Goal: Navigation & Orientation: Find specific page/section

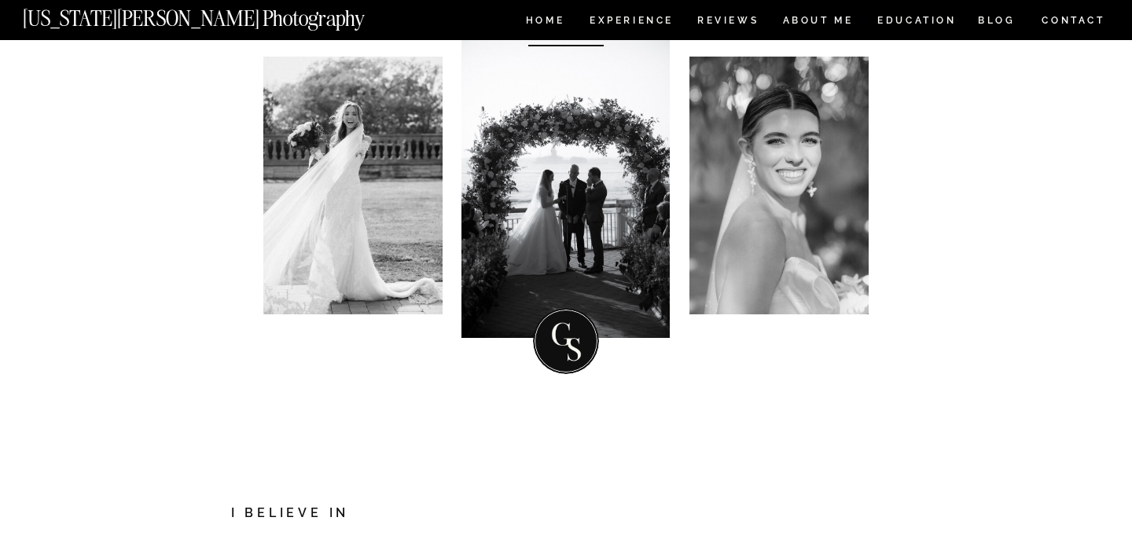
scroll to position [162, 0]
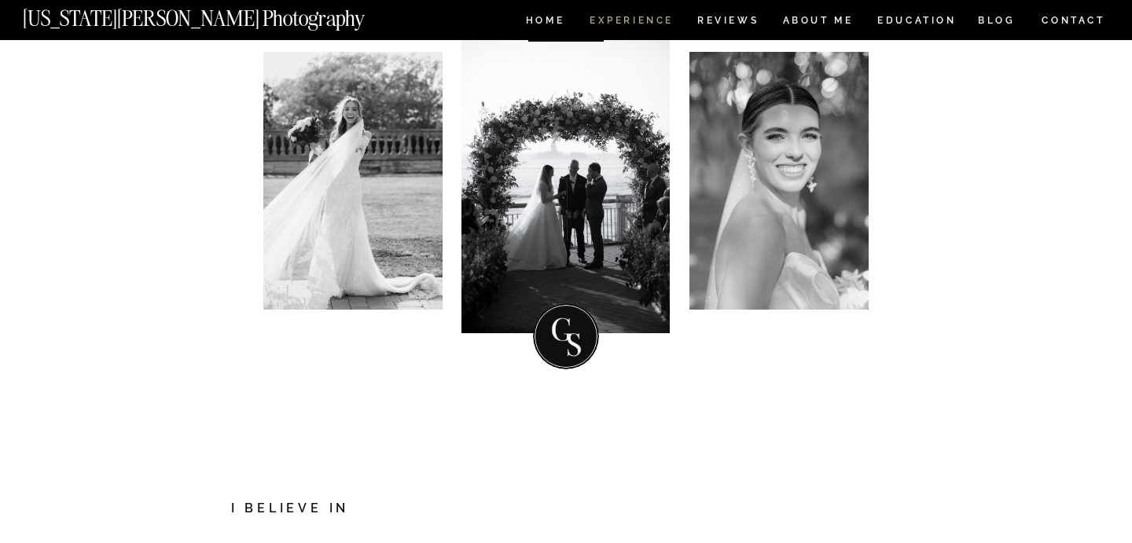
click at [637, 17] on nav "Experience" at bounding box center [631, 22] width 83 height 13
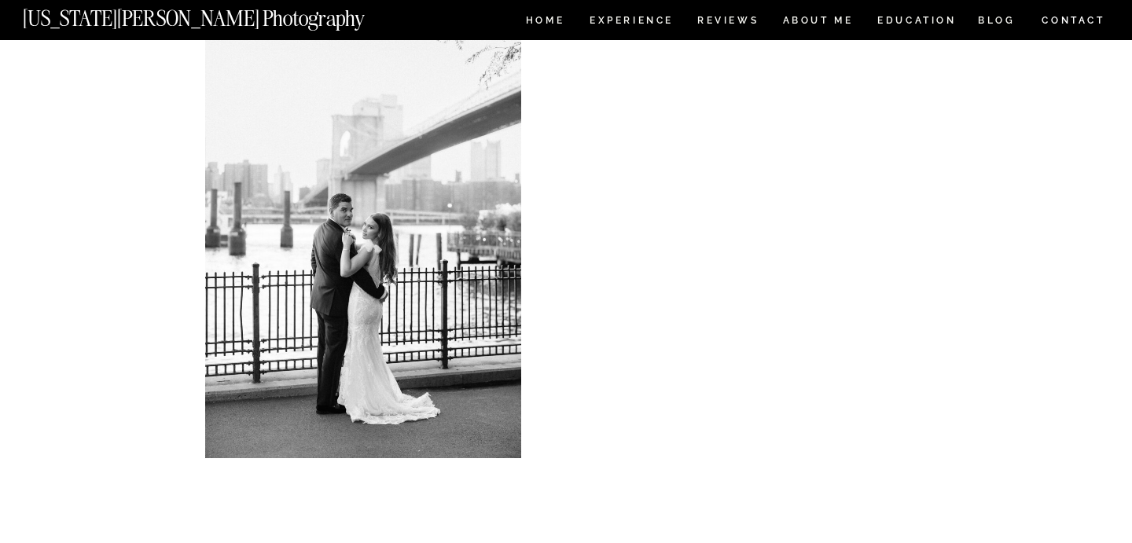
scroll to position [6731, 0]
